Goal: Participate in discussion

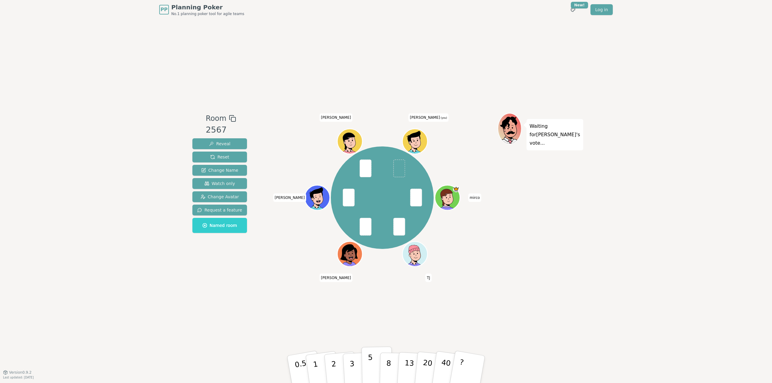
click at [372, 361] on button "5" at bounding box center [377, 370] width 31 height 46
click at [355, 361] on button "3" at bounding box center [359, 369] width 33 height 47
click at [350, 366] on p "3" at bounding box center [352, 370] width 7 height 33
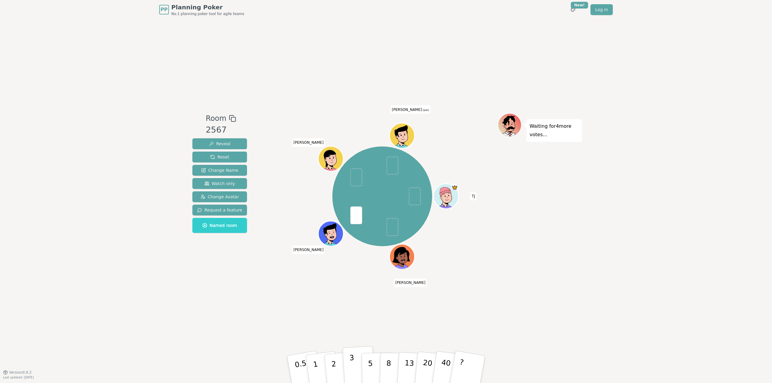
click at [353, 361] on button "3" at bounding box center [359, 369] width 33 height 47
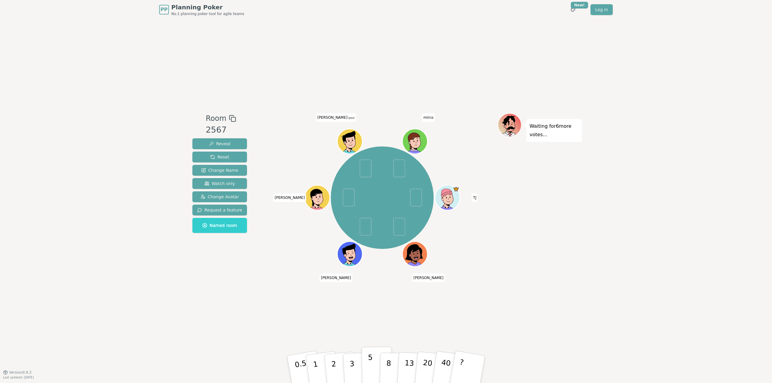
click at [366, 363] on button "5" at bounding box center [377, 370] width 31 height 46
click at [204, 367] on div "Room 2567 Reveal Reset Change Name Watch only Change Avatar Request a feature N…" at bounding box center [386, 195] width 392 height 353
click at [369, 361] on p "5" at bounding box center [370, 369] width 5 height 33
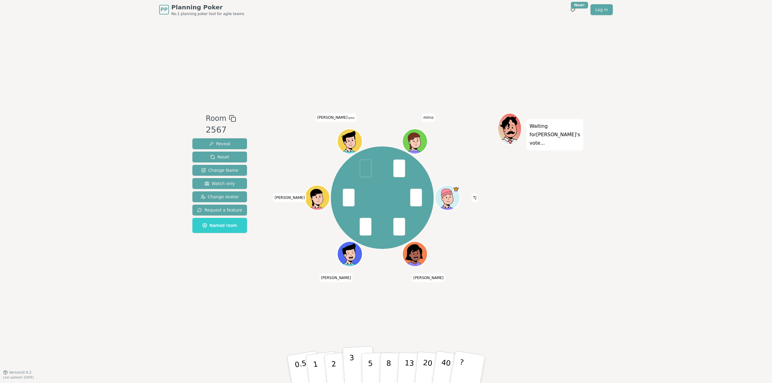
click at [356, 359] on button "3" at bounding box center [359, 369] width 33 height 47
